Goal: Task Accomplishment & Management: Use online tool/utility

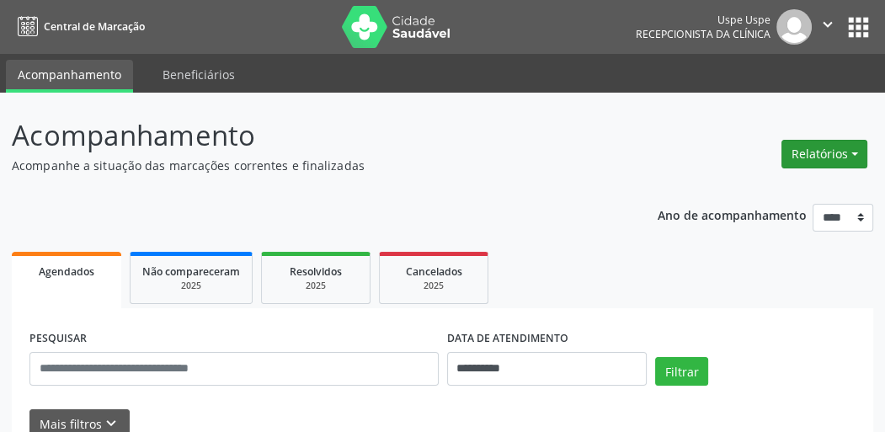
drag, startPoint x: 825, startPoint y: 151, endPoint x: 817, endPoint y: 150, distance: 8.5
click at [825, 151] on button "Relatórios" at bounding box center [824, 154] width 86 height 29
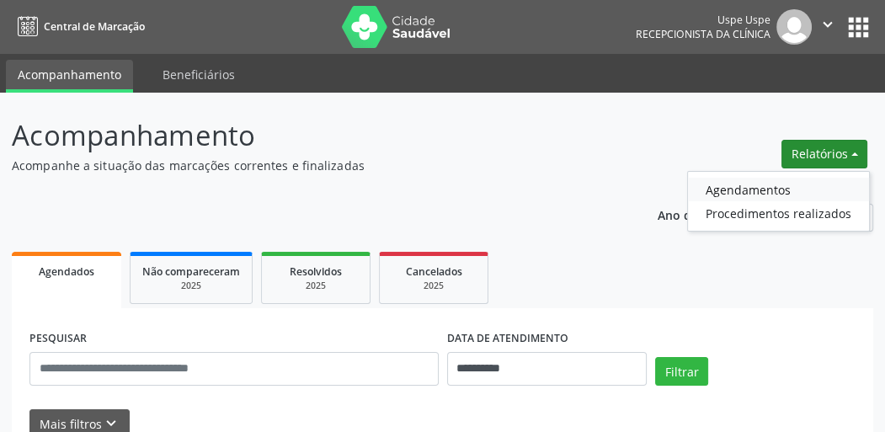
click at [736, 192] on link "Agendamentos" at bounding box center [778, 190] width 181 height 24
select select "*"
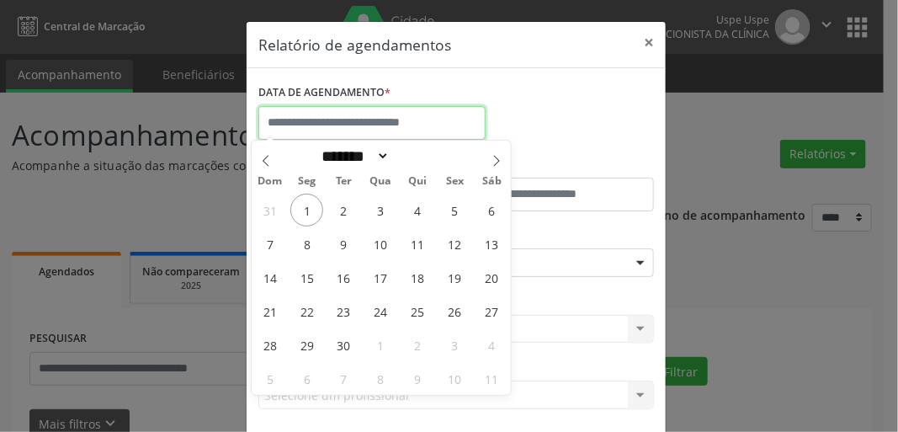
click at [371, 125] on input "text" at bounding box center [371, 123] width 227 height 34
click at [384, 210] on span "3" at bounding box center [381, 210] width 33 height 33
type input "**********"
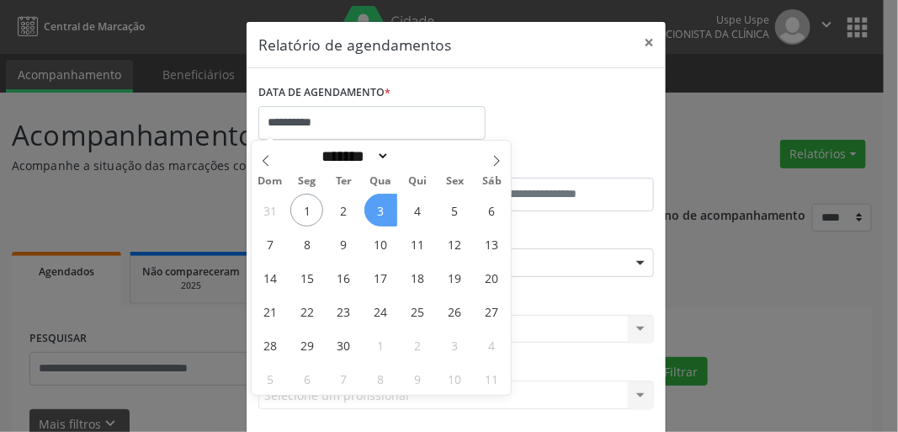
click at [384, 209] on span "3" at bounding box center [381, 210] width 33 height 33
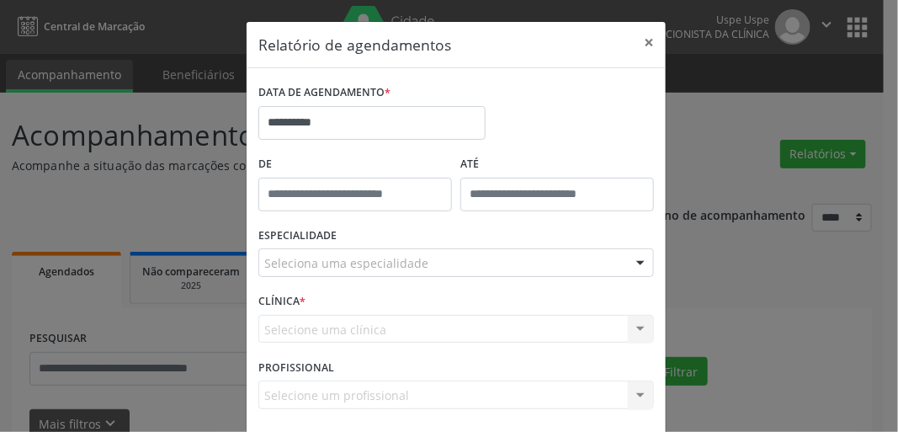
drag, startPoint x: 328, startPoint y: 263, endPoint x: 322, endPoint y: 256, distance: 9.0
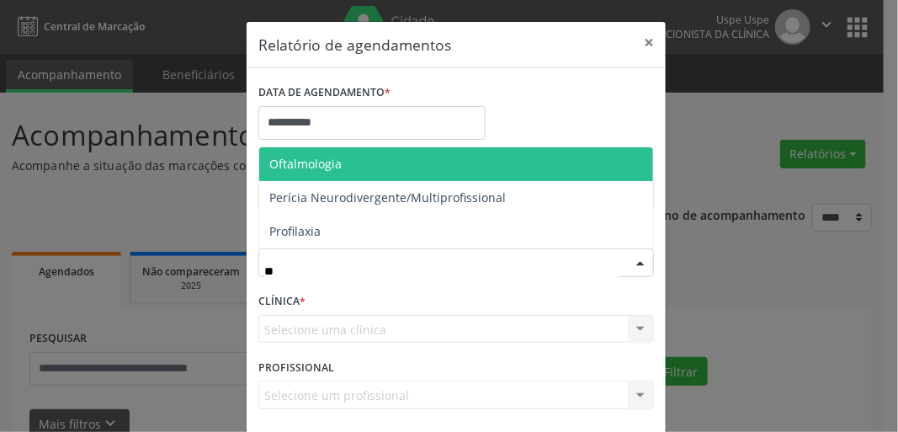
type input "***"
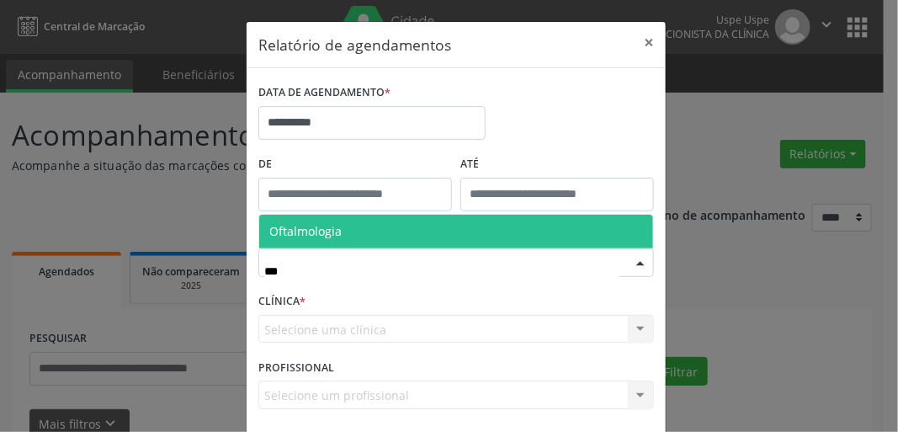
click at [370, 227] on span "Oftalmologia" at bounding box center [456, 232] width 394 height 34
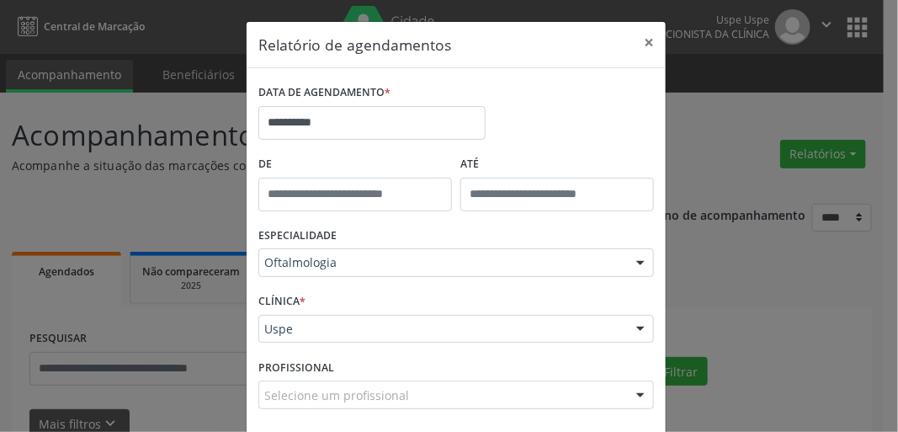
scroll to position [73, 0]
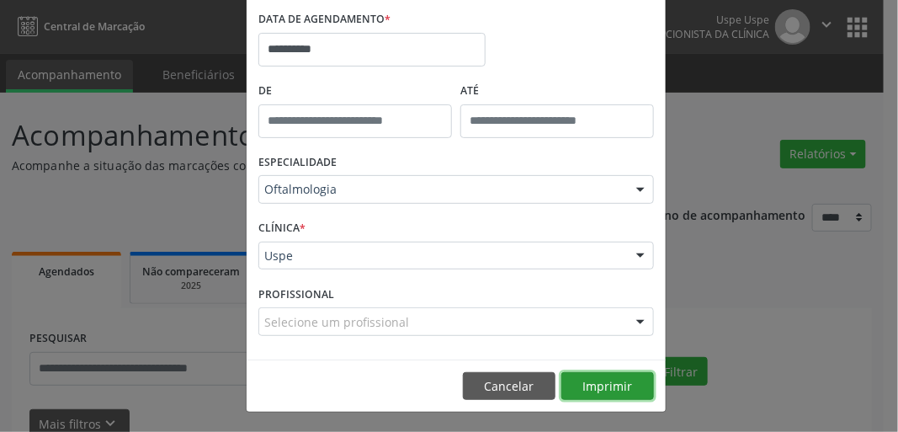
click at [593, 386] on button "Imprimir" at bounding box center [608, 386] width 93 height 29
click at [590, 381] on button "Imprimir" at bounding box center [608, 386] width 93 height 29
